Goal: Task Accomplishment & Management: Use online tool/utility

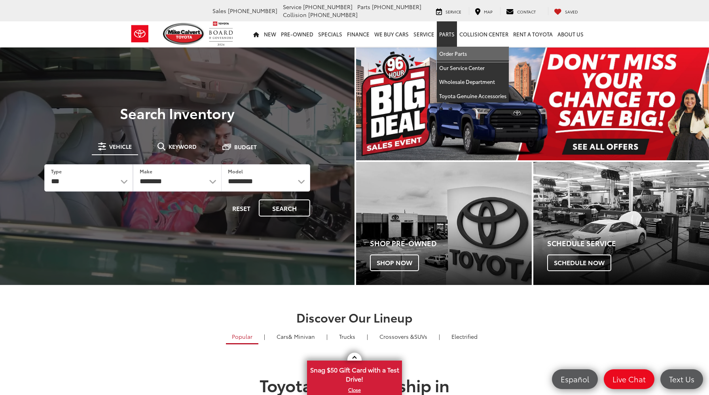
click at [455, 58] on link "Order Parts" at bounding box center [473, 54] width 72 height 14
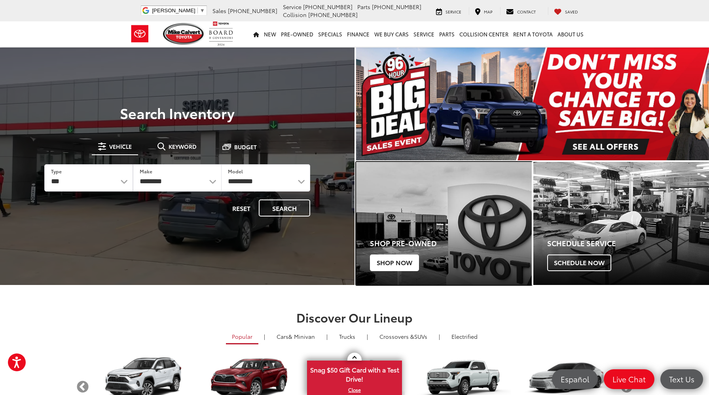
click at [398, 267] on span "Shop Now" at bounding box center [394, 262] width 49 height 17
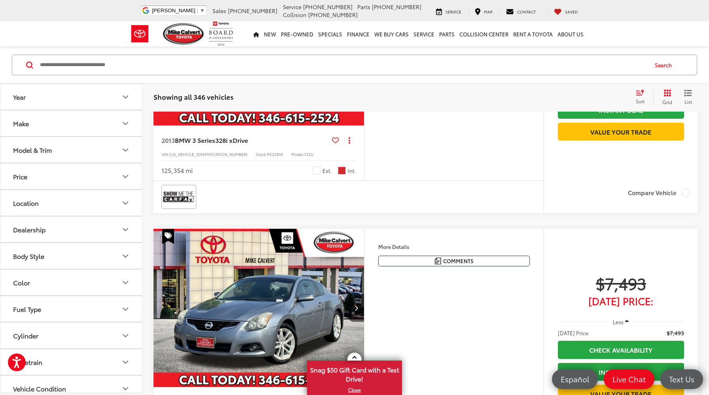
scroll to position [1787, 0]
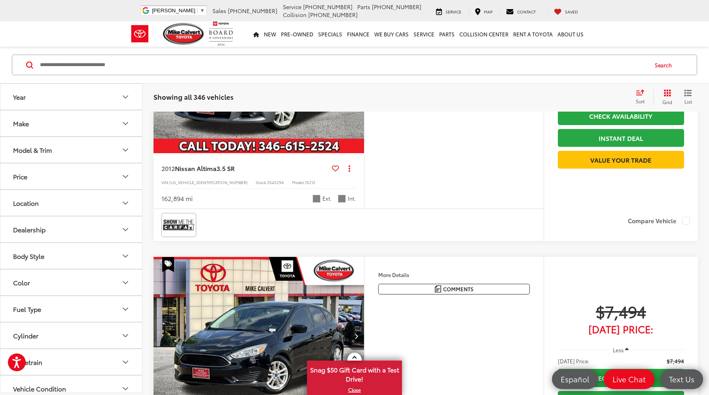
click at [64, 131] on button "Make" at bounding box center [71, 123] width 142 height 26
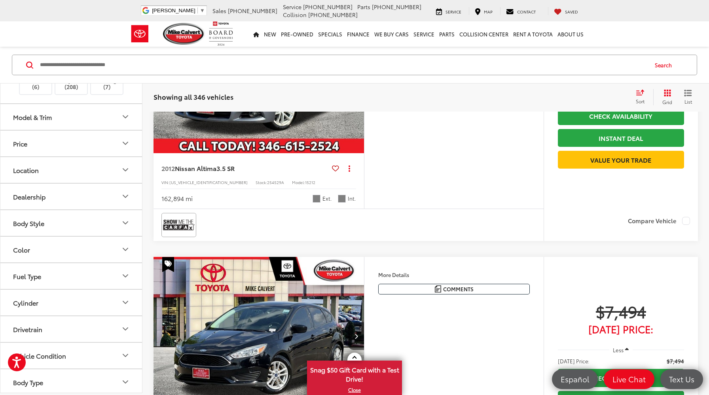
scroll to position [186, 0]
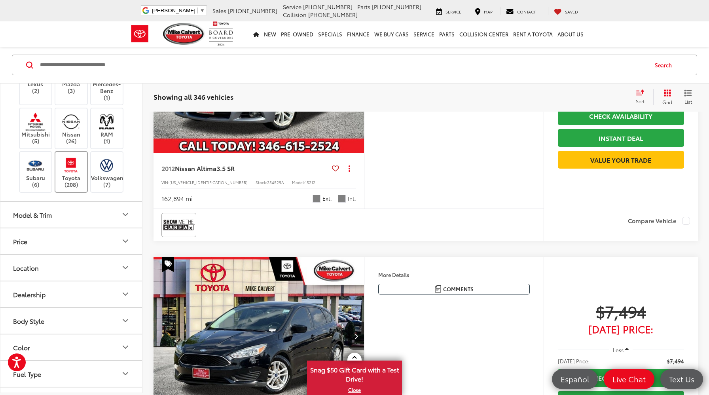
click at [64, 174] on img at bounding box center [71, 165] width 22 height 19
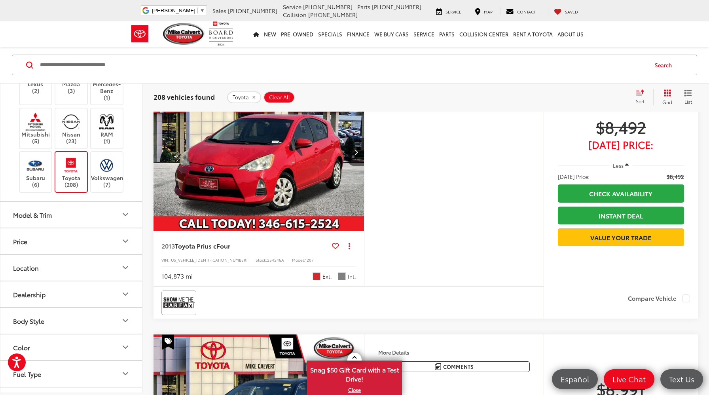
scroll to position [1365, 0]
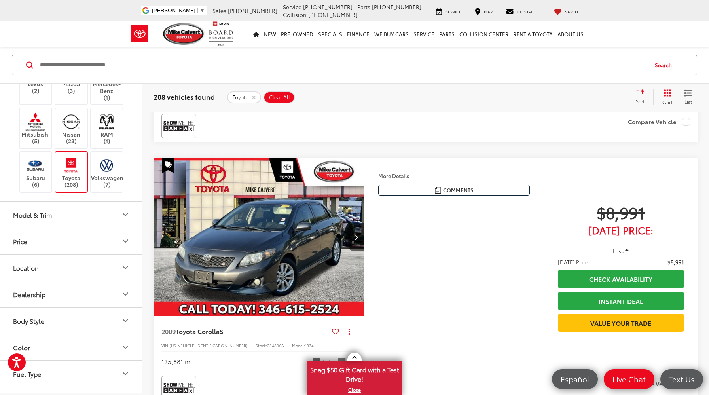
click at [50, 218] on div "Model & Trim" at bounding box center [32, 214] width 39 height 8
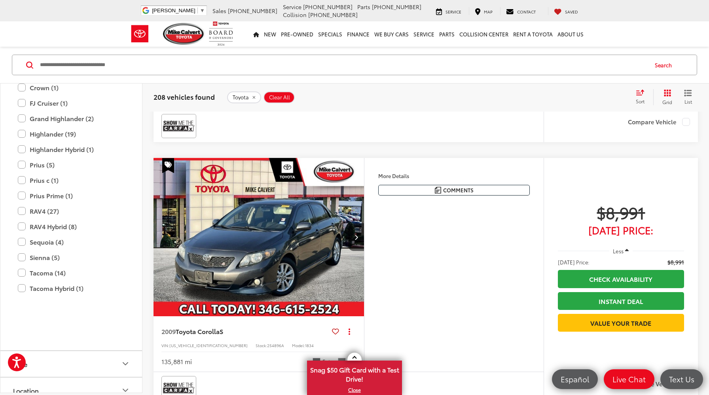
scroll to position [465, 0]
click at [20, 154] on label "Highlander Hybrid (1)" at bounding box center [71, 147] width 107 height 14
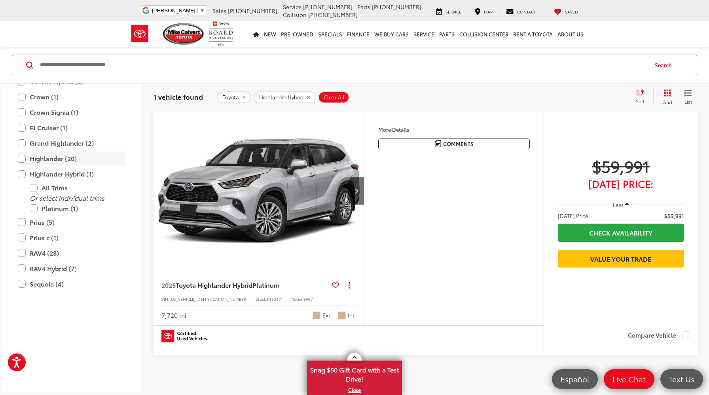
scroll to position [122, 0]
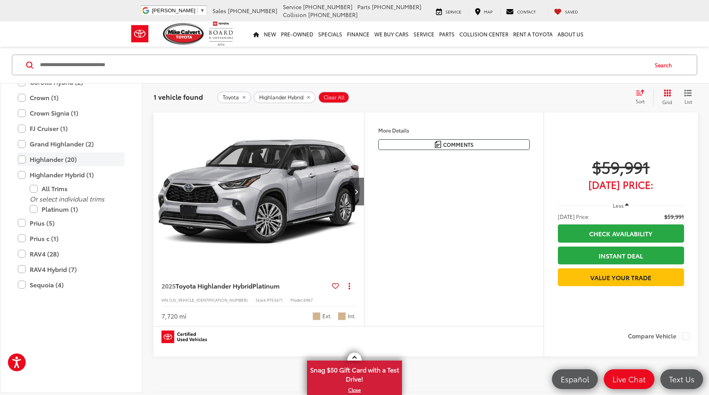
click at [20, 166] on label "Highlander (20)" at bounding box center [71, 159] width 107 height 14
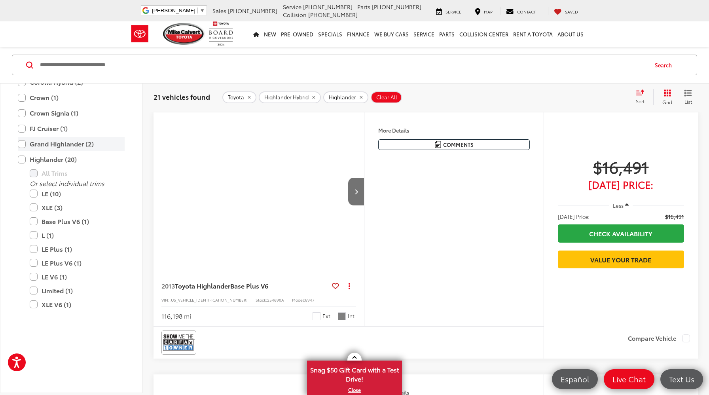
click at [24, 151] on label "Grand Highlander (2)" at bounding box center [71, 144] width 107 height 14
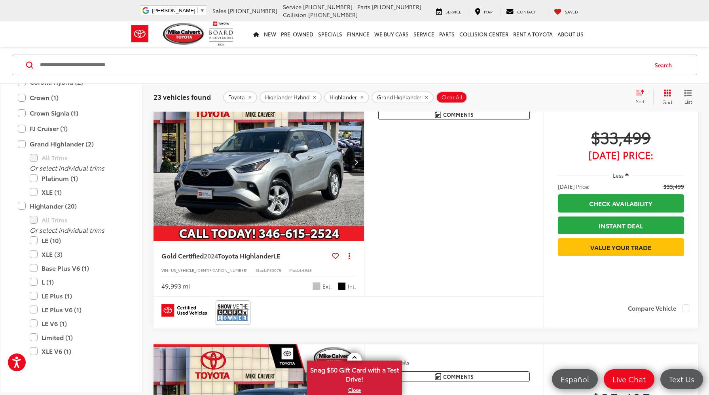
scroll to position [2311, 0]
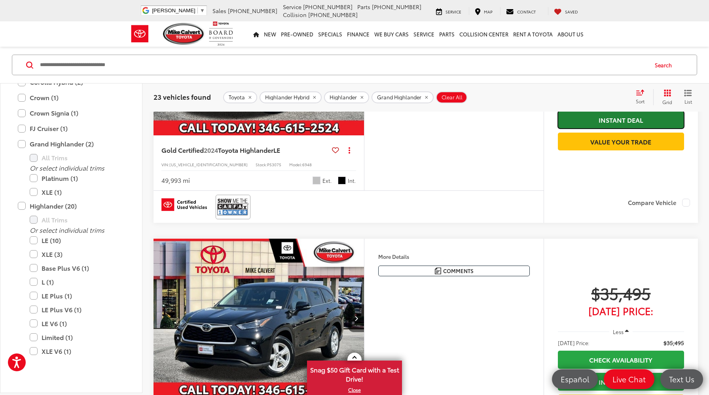
click at [658, 129] on link "Instant Deal" at bounding box center [621, 120] width 126 height 18
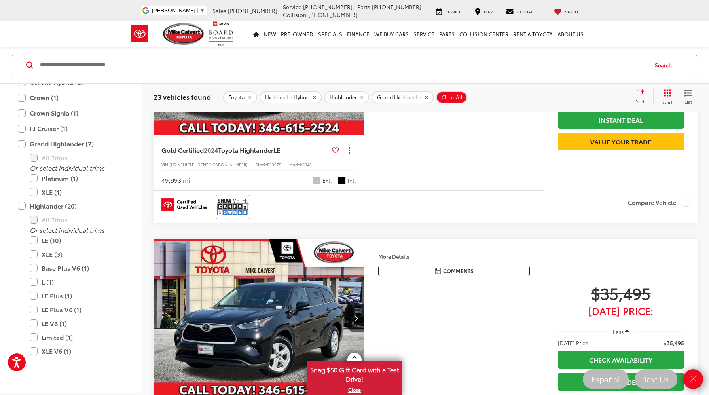
click at [453, 191] on div "Features Bluetooth® Remote Start 3rd Row Seating 4WD/AWD Android Auto Apple Car…" at bounding box center [454, 84] width 180 height 214
click at [694, 376] on icon "Close" at bounding box center [692, 378] width 11 height 11
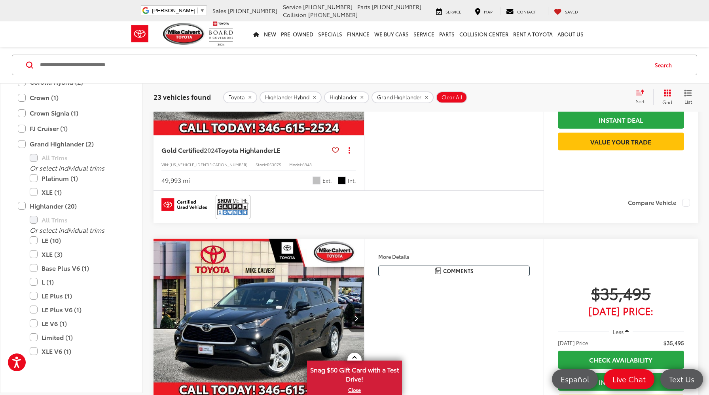
click at [620, 106] on link "Check Availability" at bounding box center [621, 98] width 126 height 18
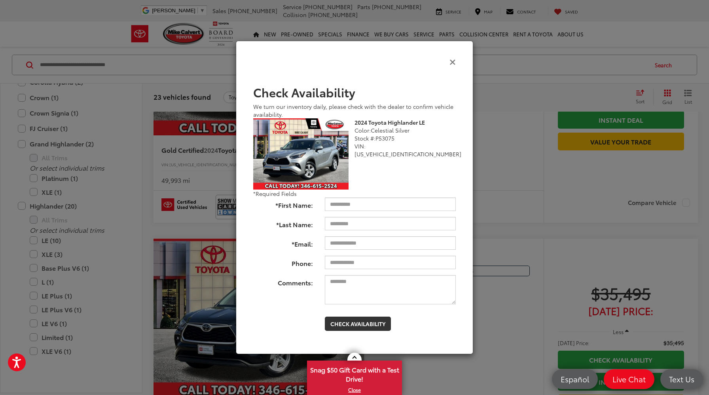
click at [452, 58] on icon "Close" at bounding box center [452, 61] width 6 height 8
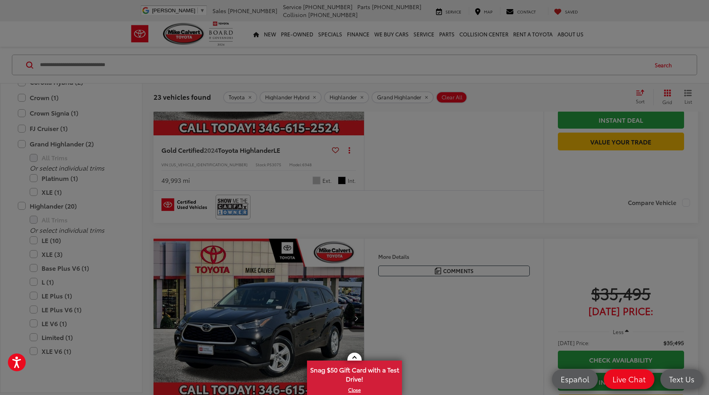
click at [452, 58] on div at bounding box center [354, 197] width 709 height 395
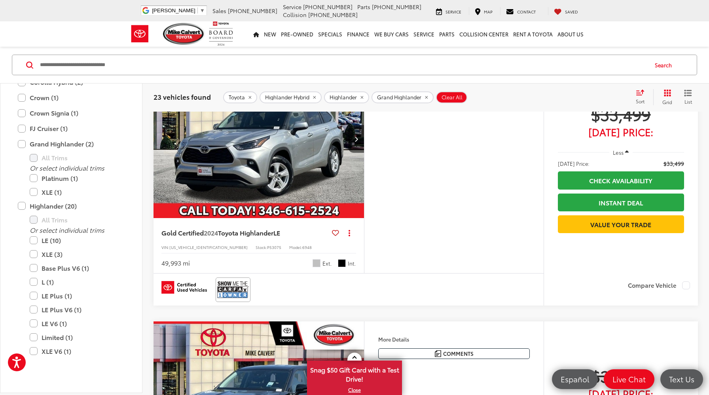
scroll to position [2216, 0]
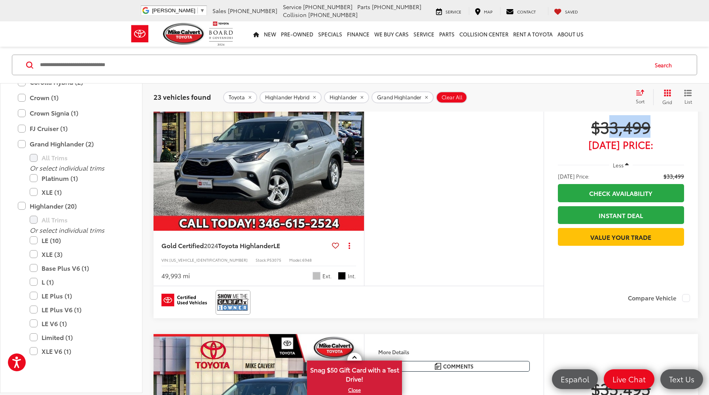
drag, startPoint x: 608, startPoint y: 251, endPoint x: 695, endPoint y: 249, distance: 87.8
click at [695, 249] on div "$33,499 [DATE] Price: Less [DATE] Price: $33,499 Check Availability Instant Dea…" at bounding box center [620, 180] width 154 height 216
drag, startPoint x: 615, startPoint y: 263, endPoint x: 672, endPoint y: 263, distance: 56.2
click at [672, 246] on div "$33,499 [DATE] Price: Less [DATE] Price: $33,499 Check Availability Instant Dea…" at bounding box center [621, 181] width 126 height 129
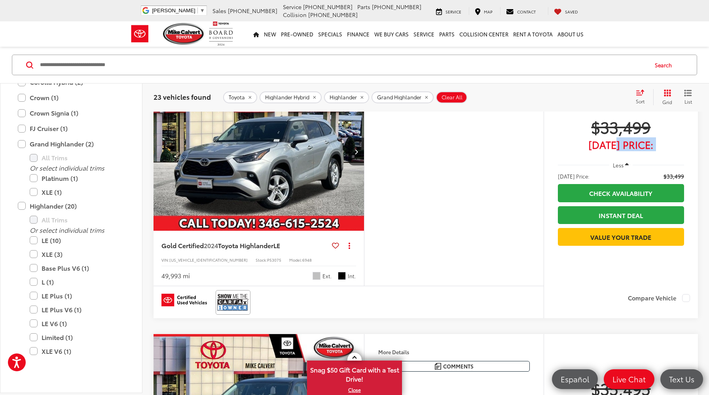
click at [672, 246] on div "$33,499 [DATE] Price: Less [DATE] Price: $33,499 Check Availability Instant Dea…" at bounding box center [621, 181] width 126 height 129
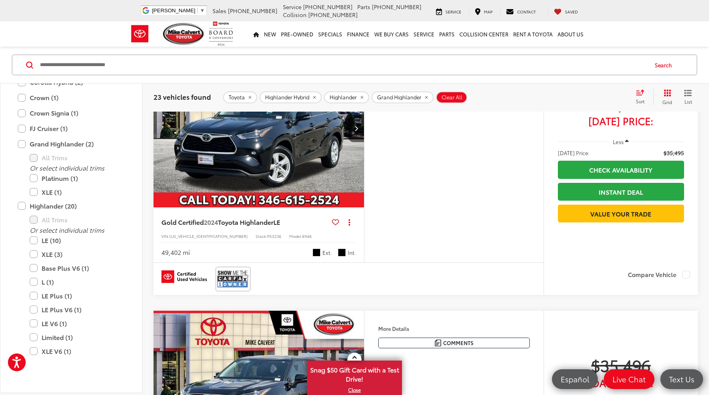
scroll to position [2751, 0]
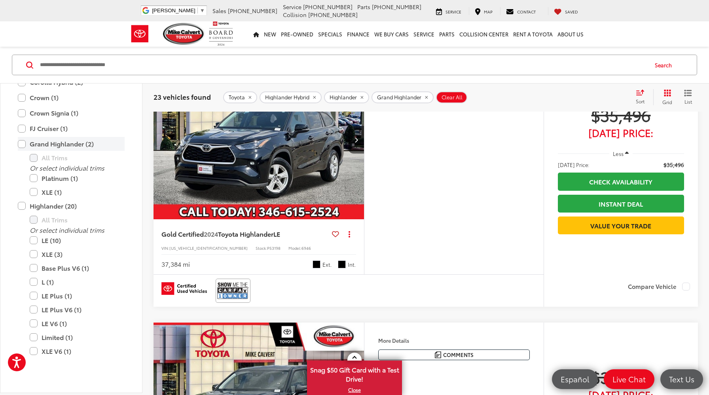
click at [23, 151] on label "Grand Highlander (2)" at bounding box center [71, 144] width 107 height 14
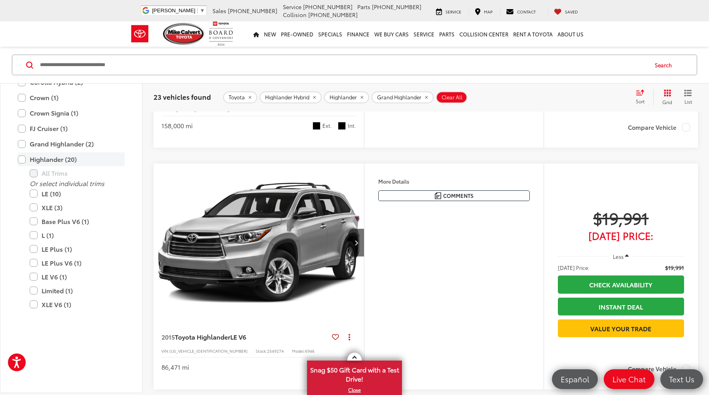
click at [19, 166] on label "Highlander (20)" at bounding box center [71, 159] width 107 height 14
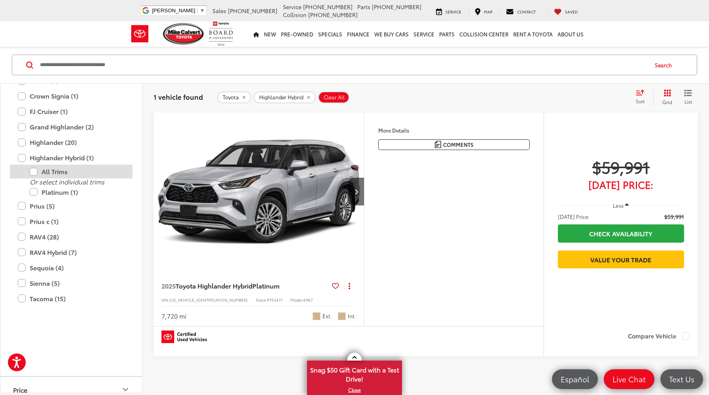
scroll to position [483, 0]
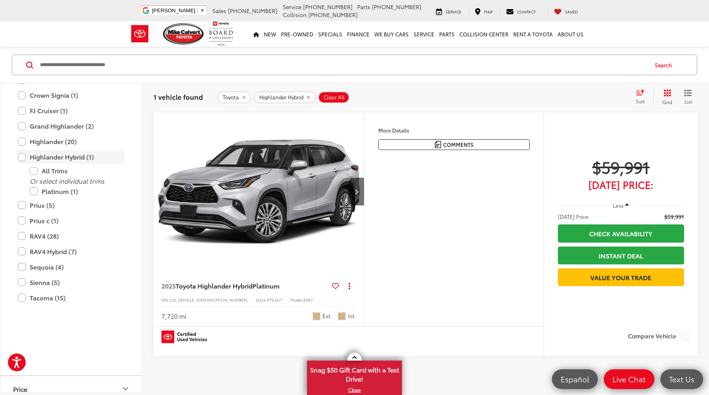
click at [25, 164] on label "Highlander Hybrid (1)" at bounding box center [71, 157] width 107 height 14
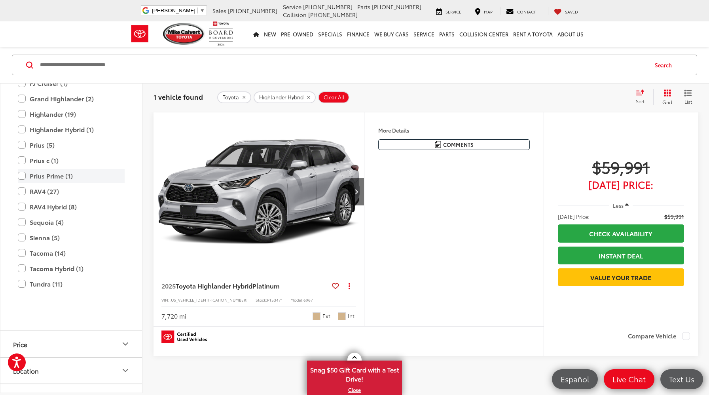
scroll to position [534, 0]
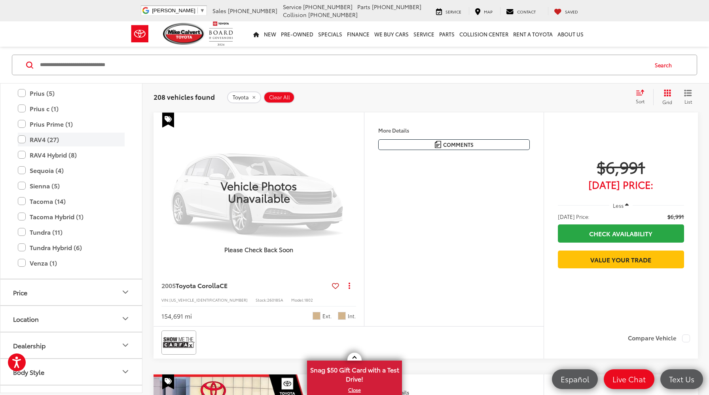
click at [21, 146] on label "RAV4 (27)" at bounding box center [71, 140] width 107 height 14
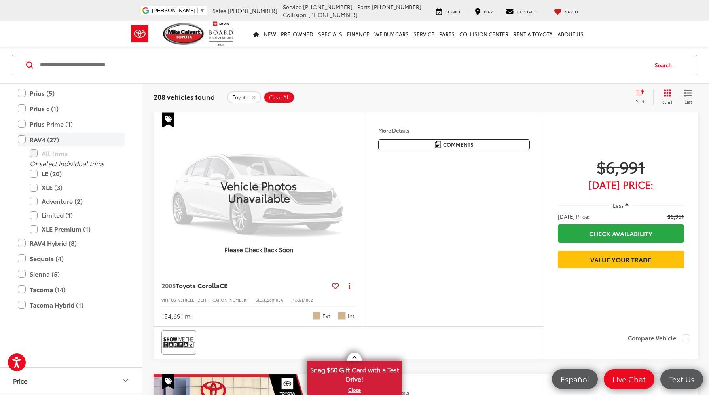
scroll to position [535, 0]
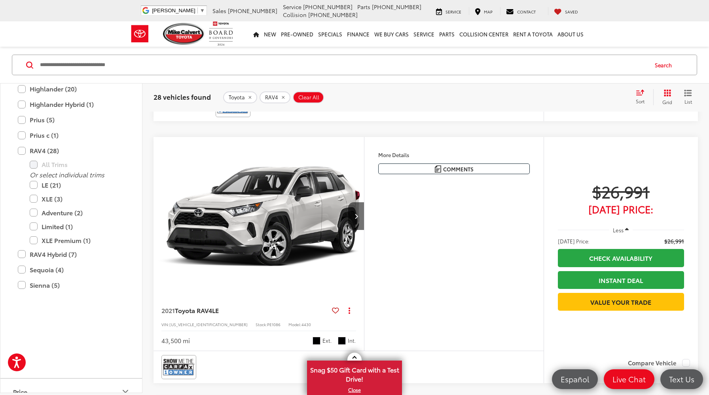
scroll to position [1181, 0]
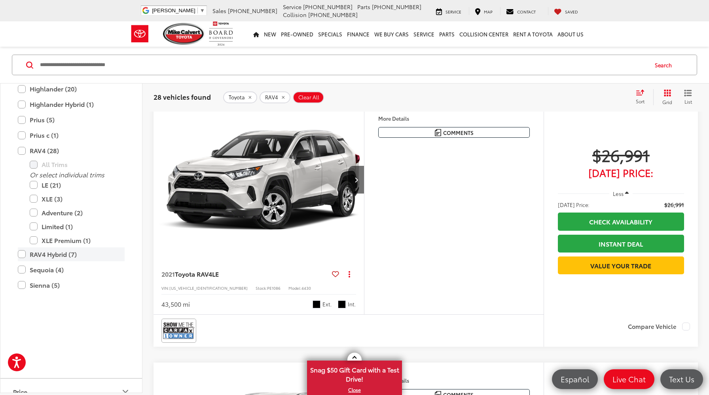
click at [26, 261] on label "RAV4 Hybrid (7)" at bounding box center [71, 254] width 107 height 14
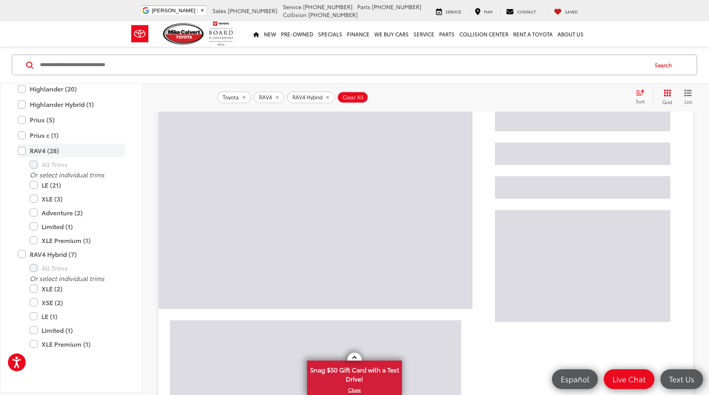
click at [23, 157] on label "RAV4 (28)" at bounding box center [71, 151] width 107 height 14
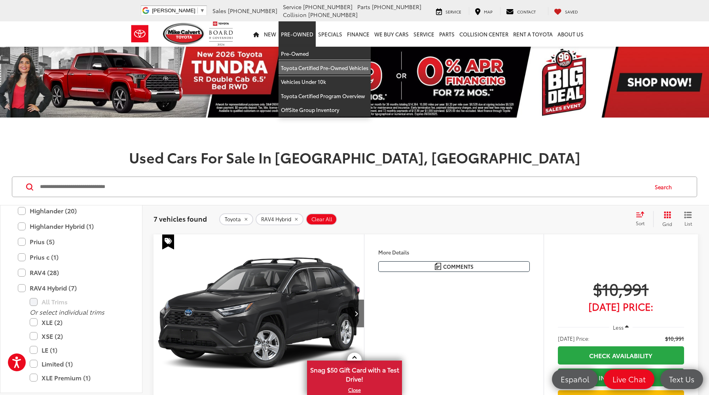
click at [300, 67] on link "Toyota Certified Pre-Owned Vehicles" at bounding box center [324, 68] width 92 height 14
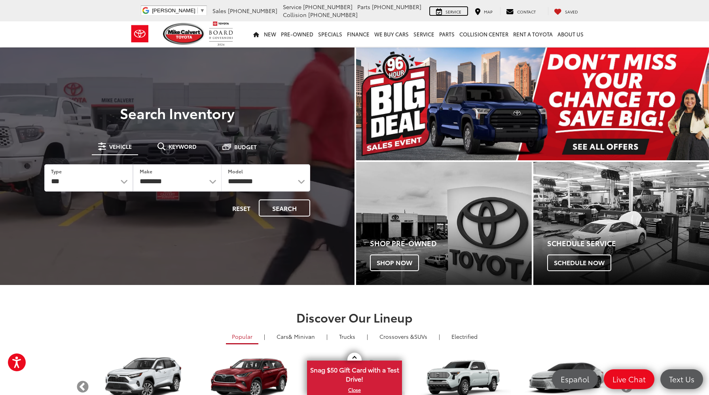
click at [451, 11] on span "Service" at bounding box center [453, 12] width 16 height 6
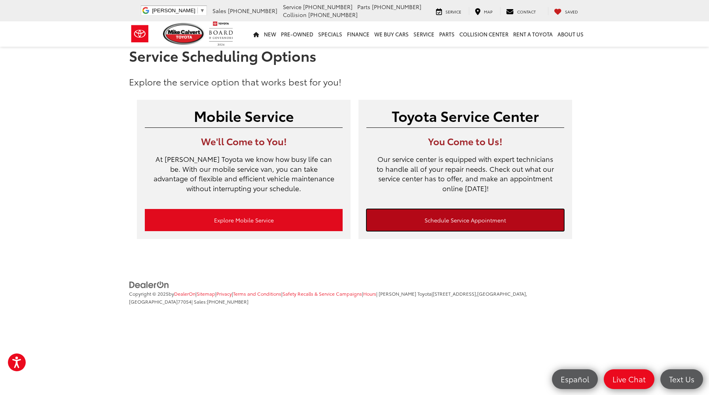
click at [432, 230] on link "Schedule Service Appointment" at bounding box center [465, 220] width 198 height 22
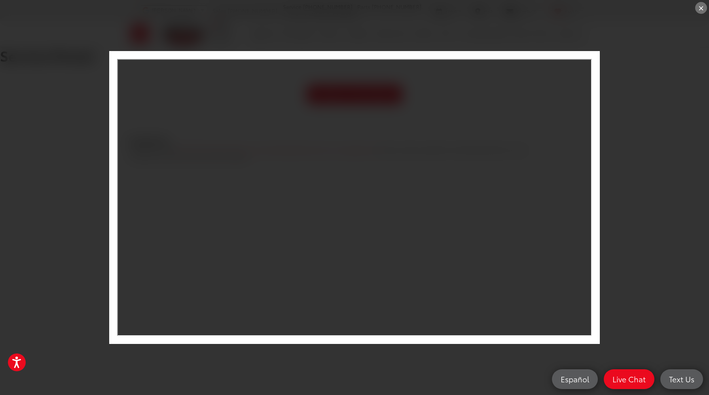
click at [609, 267] on div "×" at bounding box center [354, 197] width 709 height 395
click at [703, 9] on div "×" at bounding box center [701, 8] width 12 height 12
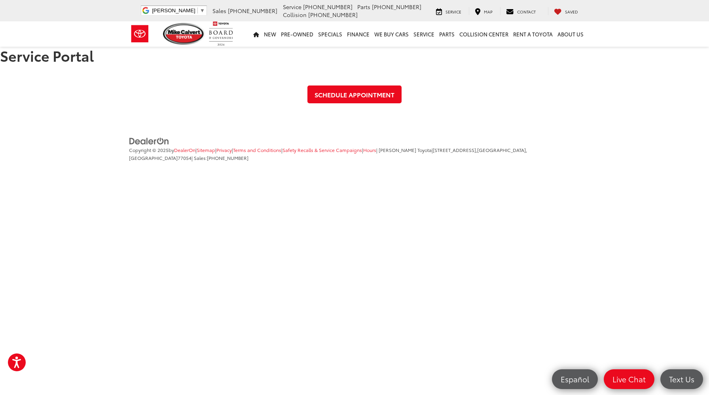
click at [490, 93] on div "Schedule Appointment" at bounding box center [354, 94] width 709 height 18
